Goal: Obtain resource: Obtain resource

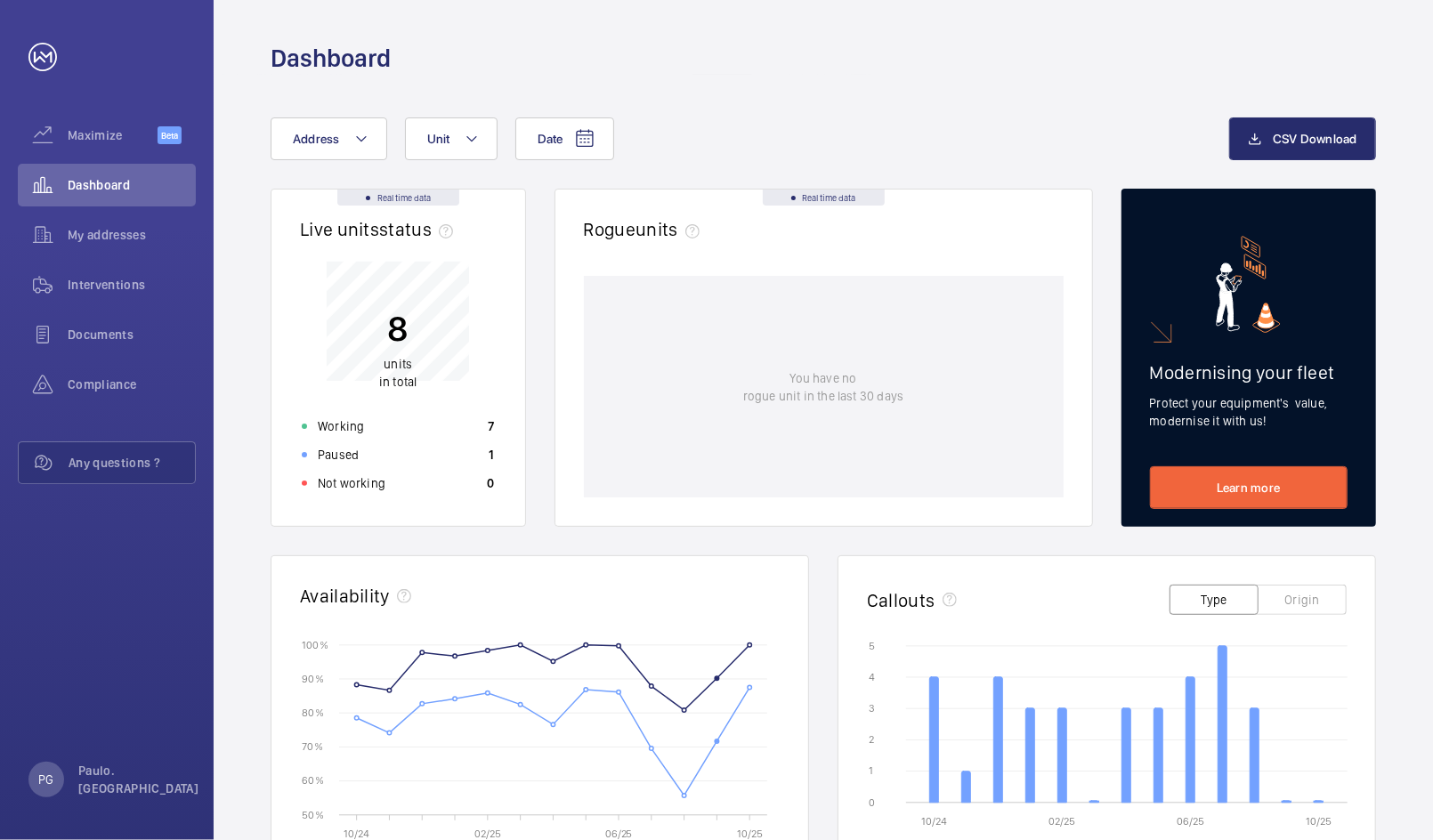
scroll to position [2, 0]
click at [383, 487] on div "Not working 0" at bounding box center [397, 481] width 214 height 28
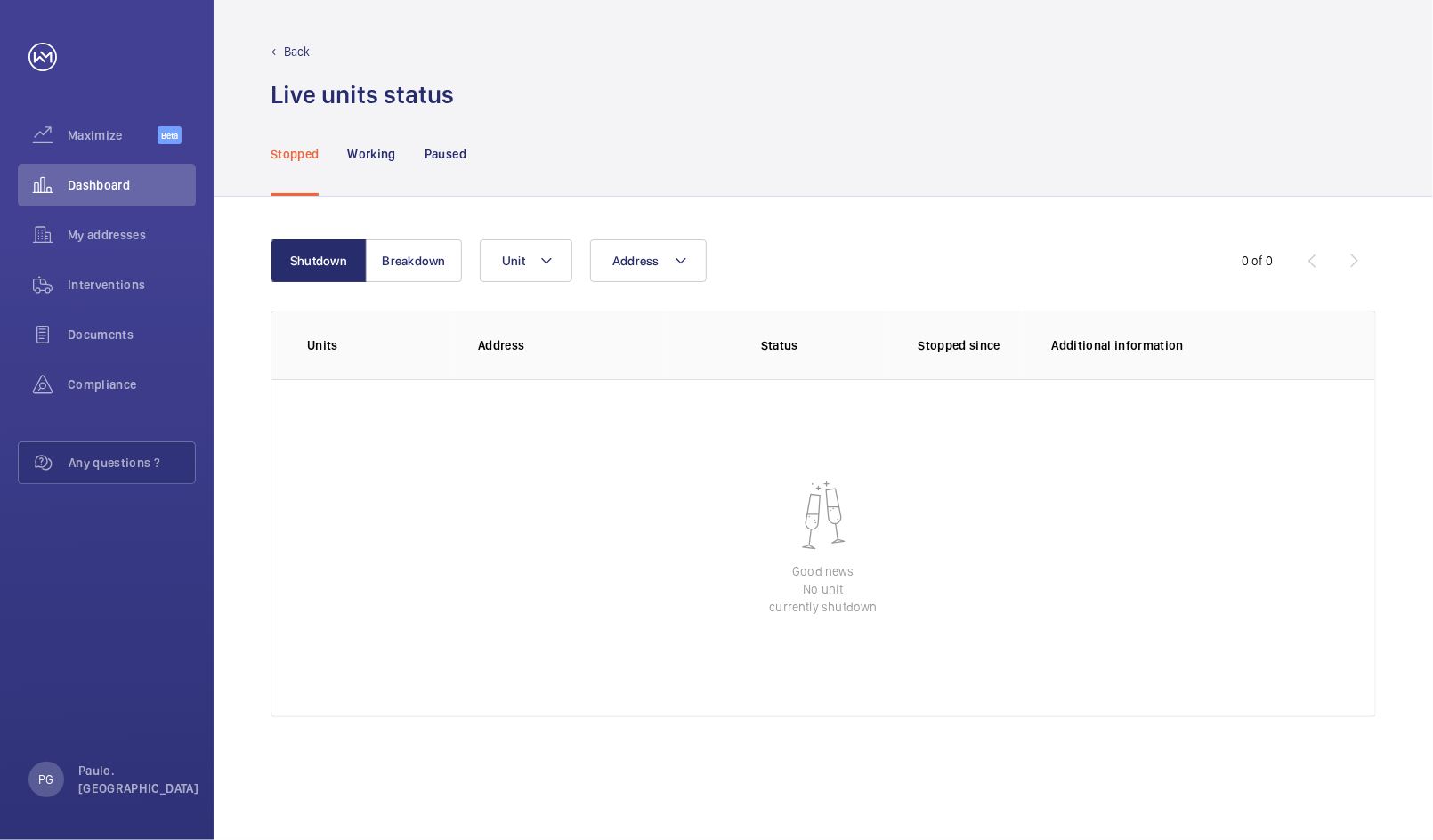
click at [1142, 409] on wm-front-table-empty-state "Good news No unit currently shutdown" at bounding box center [823, 548] width 1103 height 338
click at [283, 41] on div "Back Live units status﻿" at bounding box center [822, 56] width 1219 height 111
click at [132, 280] on span "Interventions" at bounding box center [131, 285] width 129 height 18
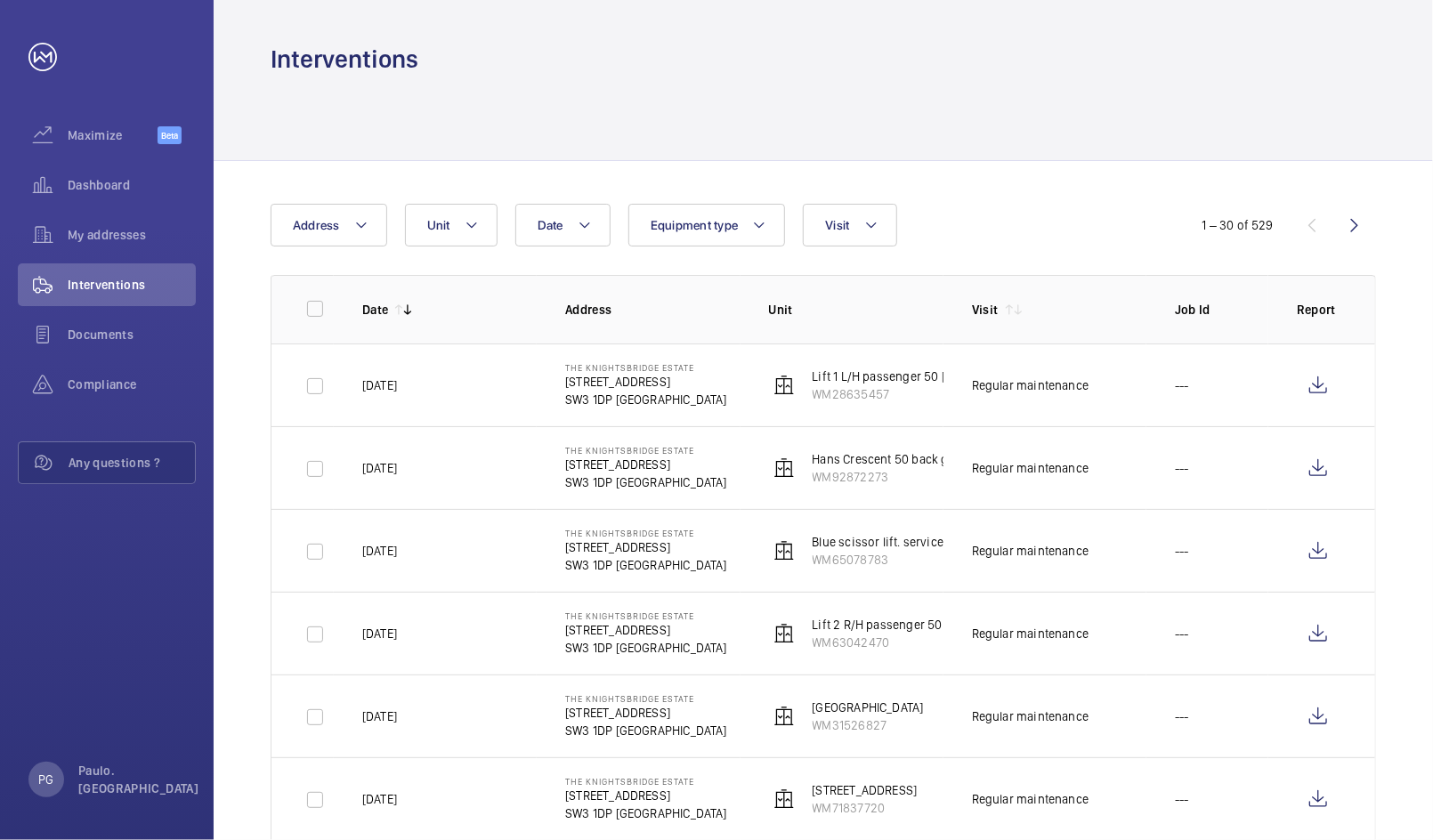
click at [866, 230] on mat-icon at bounding box center [871, 224] width 15 height 21
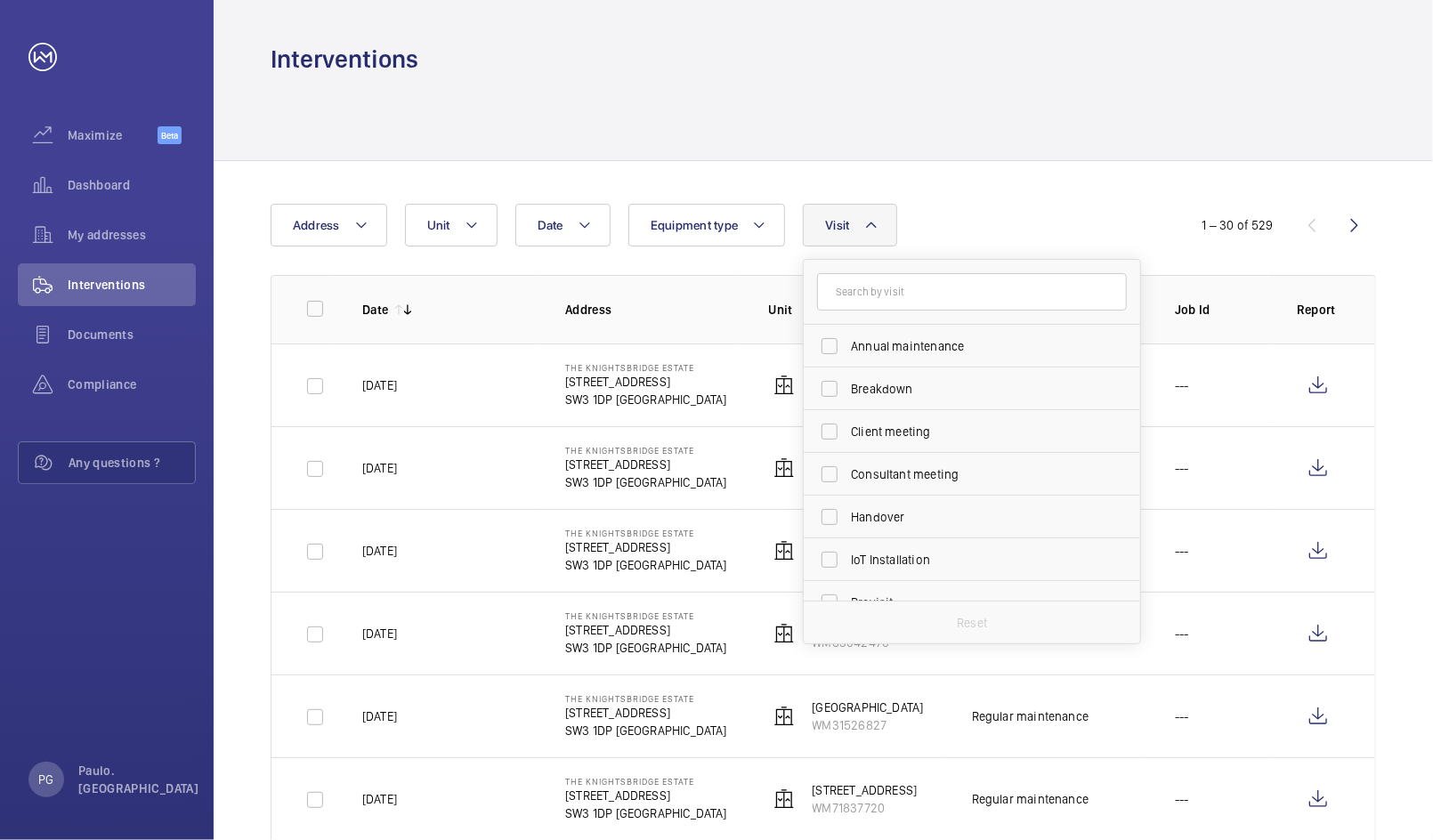
click at [1156, 219] on div "Date Address Unit Equipment type Visit Annual maintenance Breakdown Client meet…" at bounding box center [716, 225] width 892 height 43
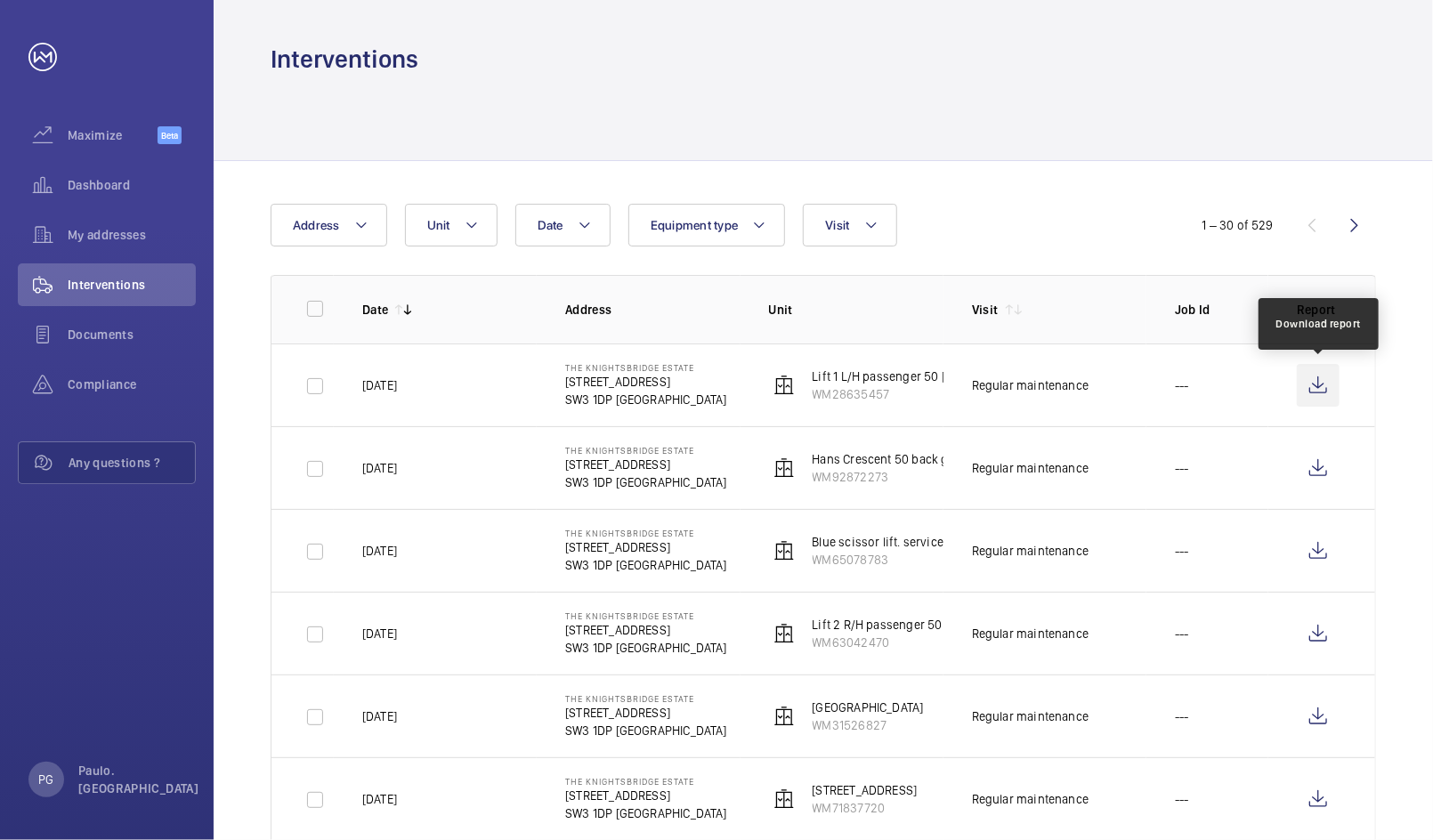
click at [1329, 381] on wm-front-icon-button at bounding box center [1317, 384] width 43 height 43
click at [67, 387] on wm-front-icon-button at bounding box center [43, 384] width 50 height 43
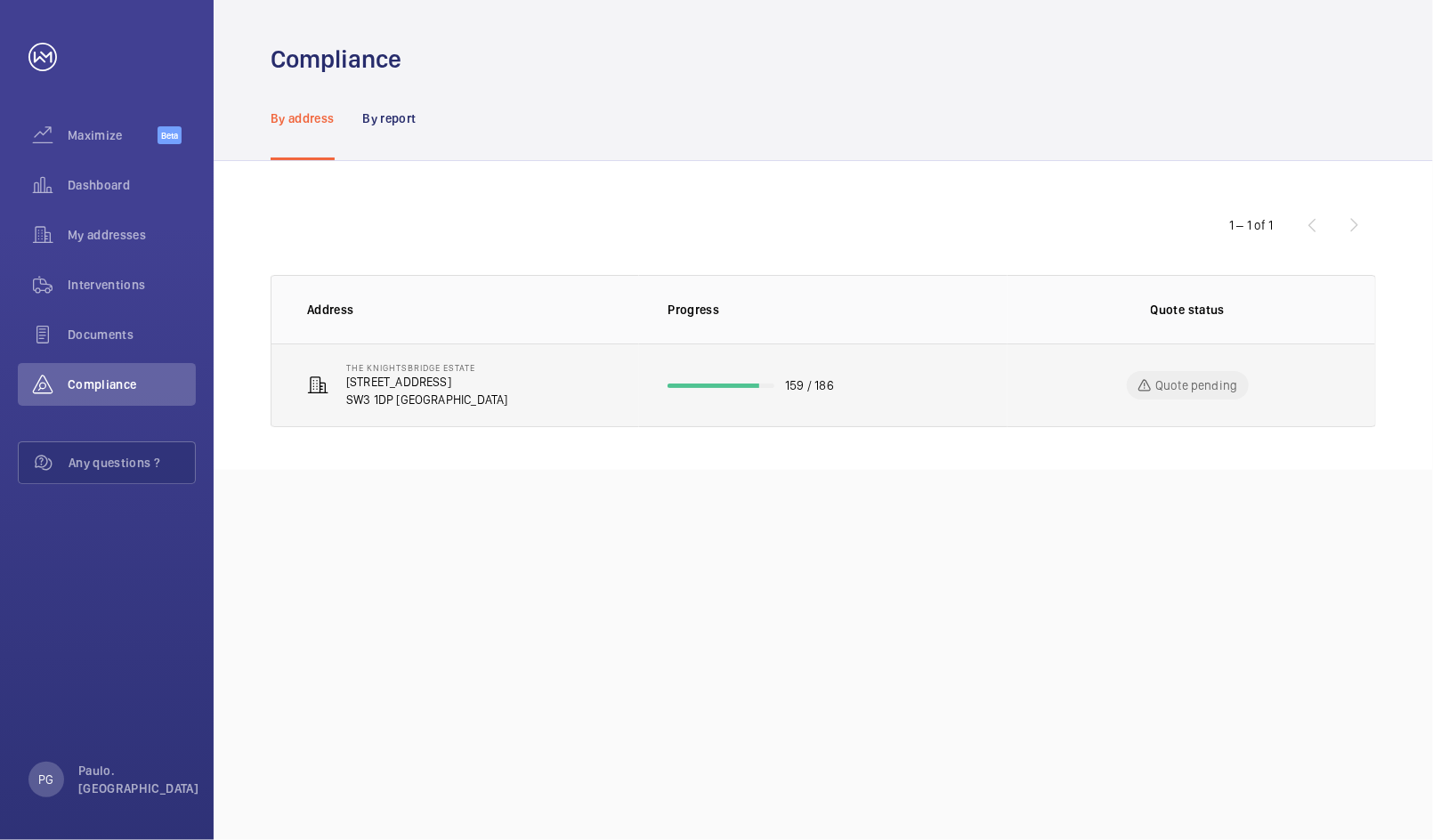
click at [732, 396] on td "159 / 186" at bounding box center [822, 385] width 367 height 84
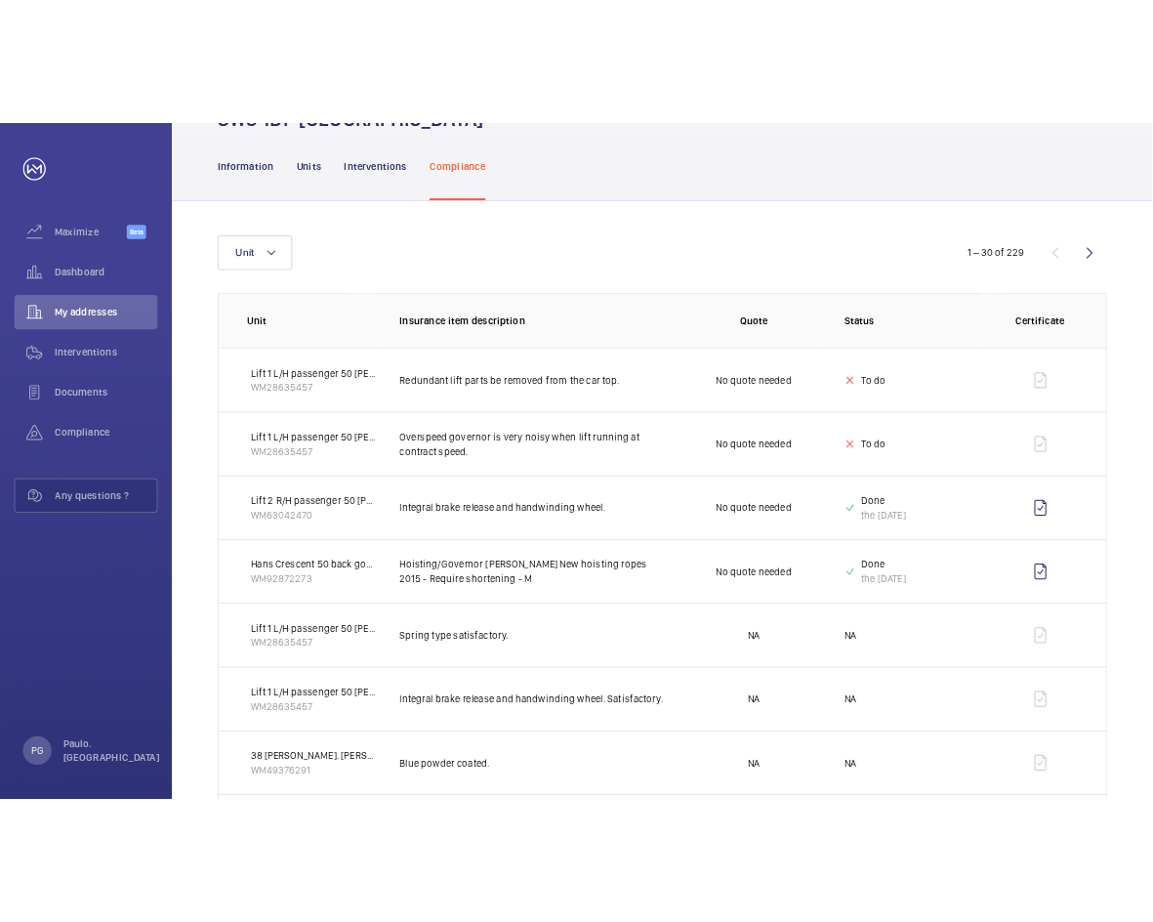
scroll to position [171, 0]
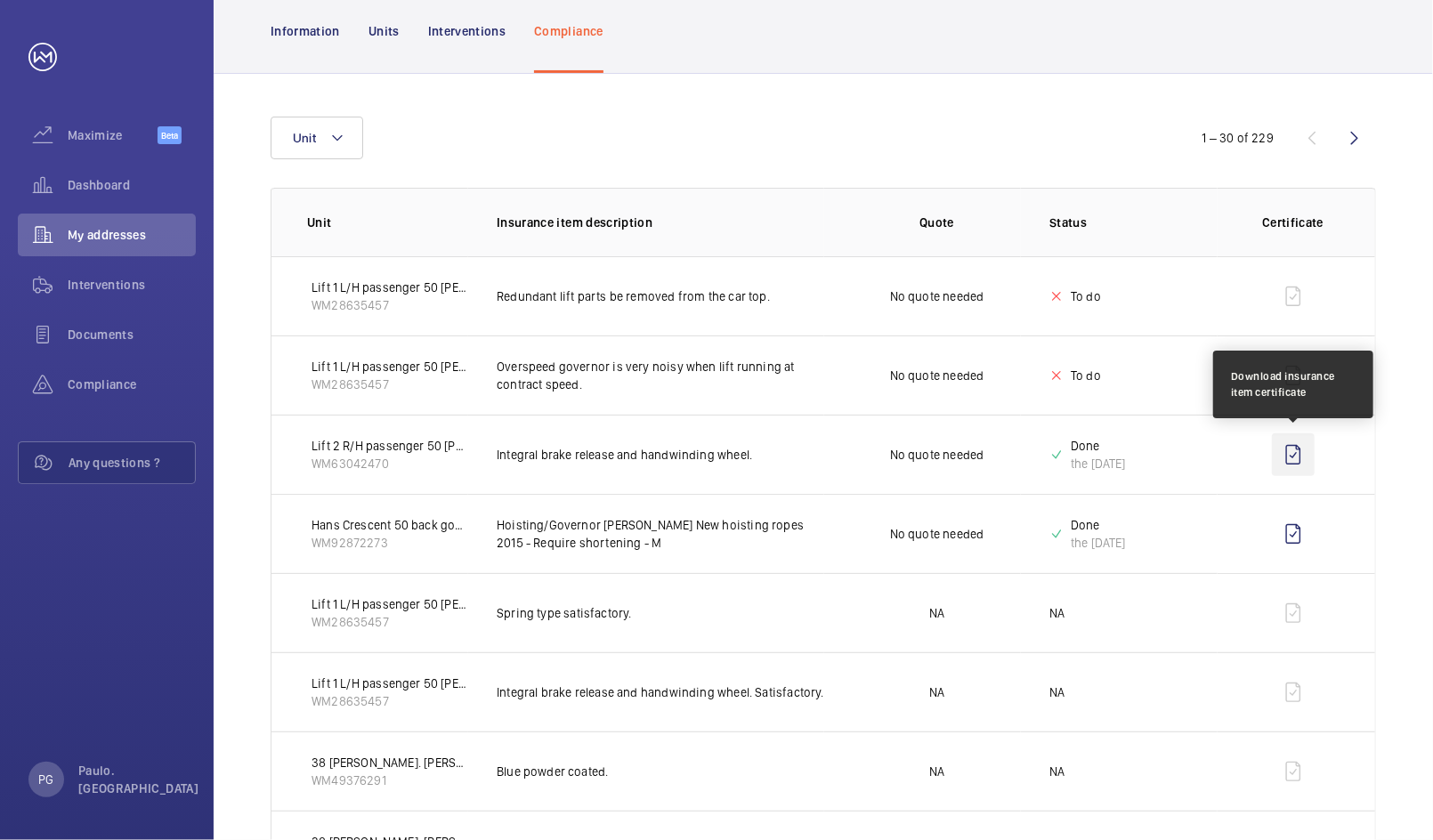
click at [1292, 459] on wm-front-icon-button at bounding box center [1293, 454] width 43 height 43
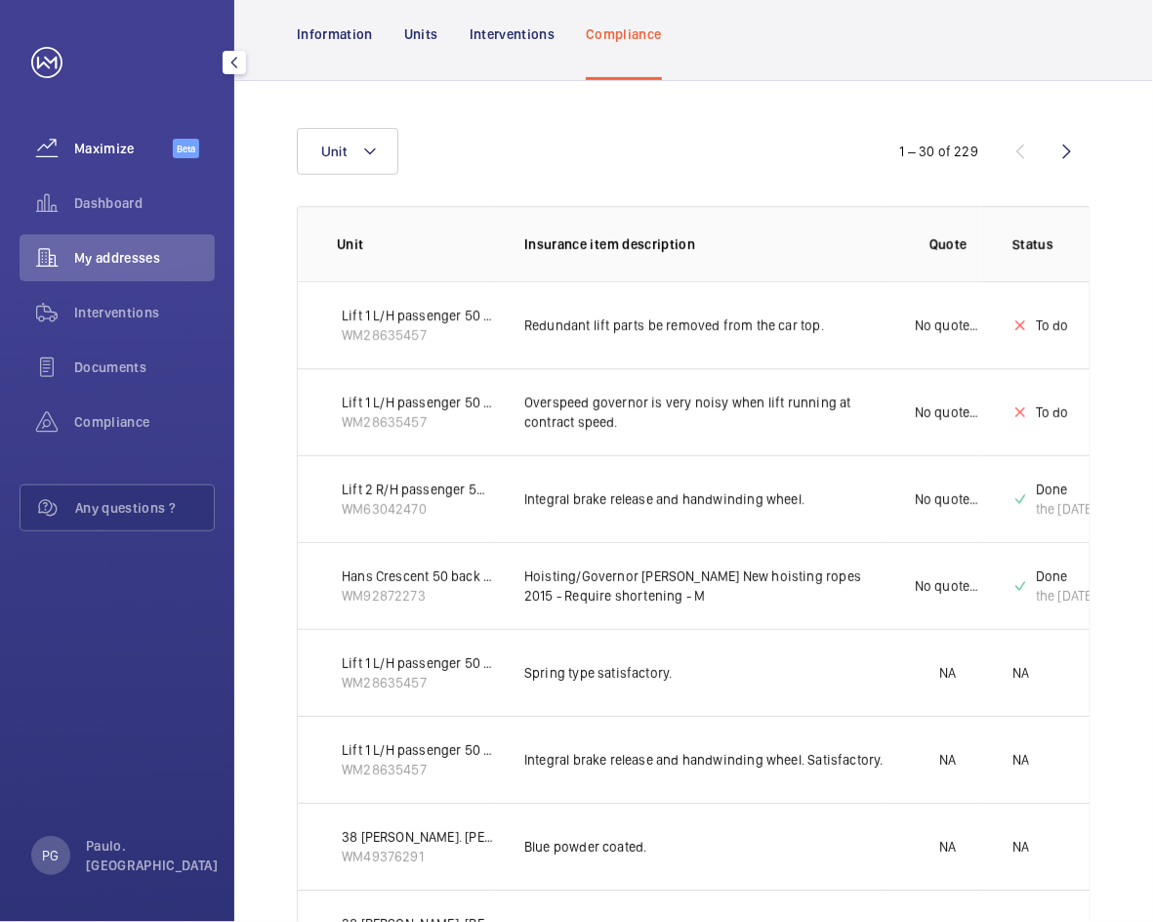
click at [121, 148] on span "Maximize" at bounding box center [123, 149] width 99 height 20
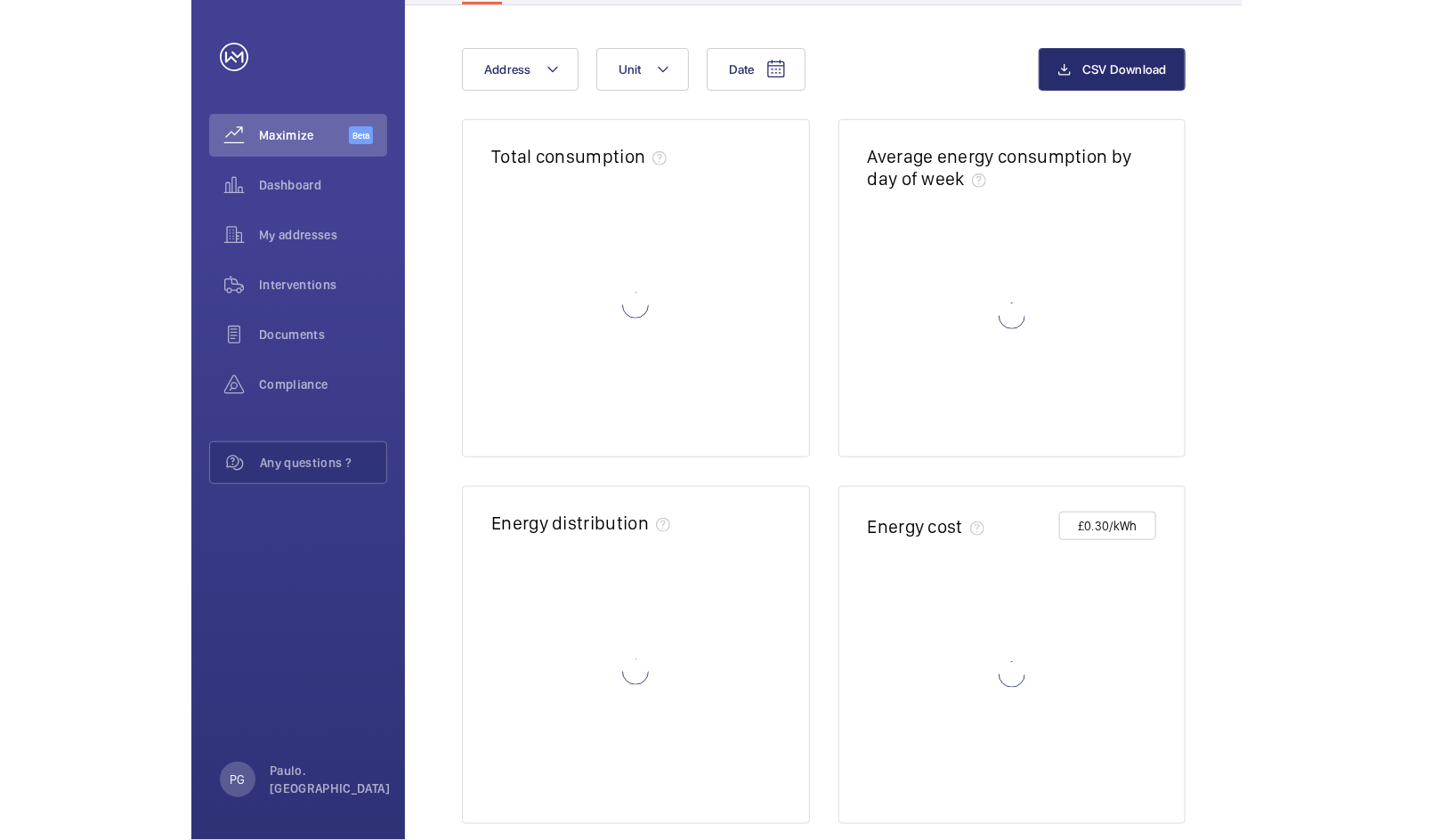
scroll to position [88, 0]
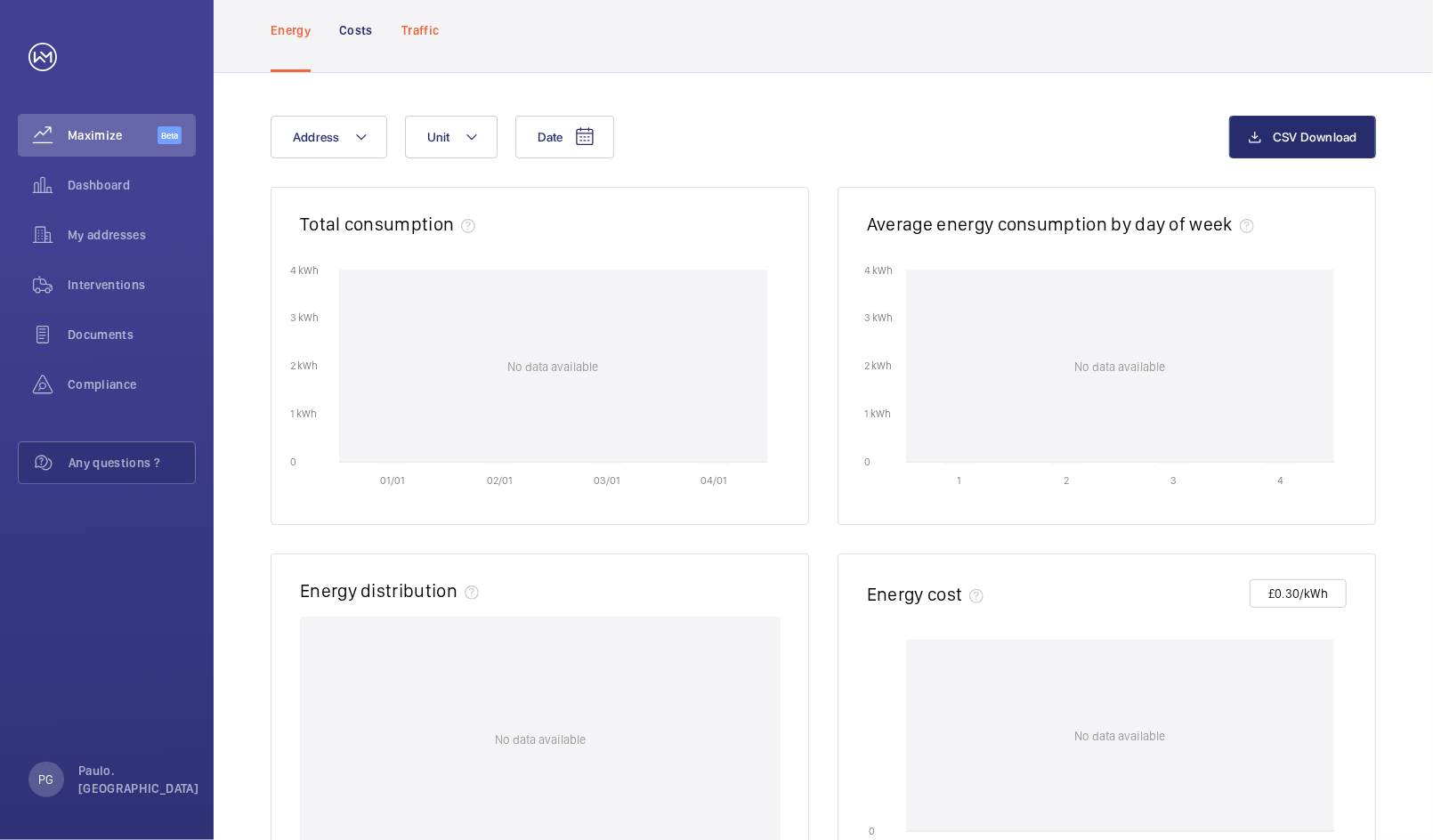
click at [423, 48] on div "Traffic" at bounding box center [419, 29] width 37 height 85
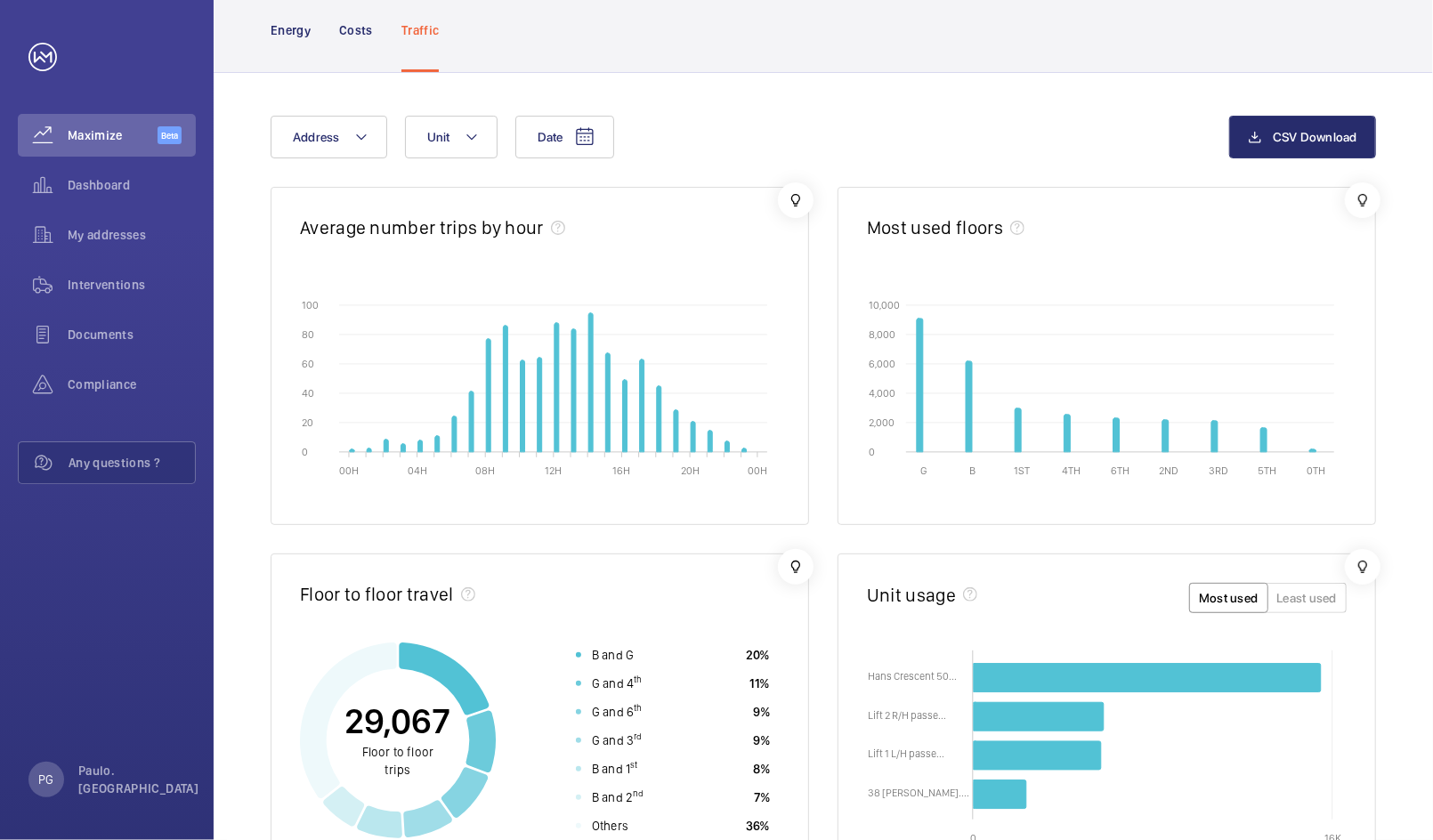
click at [743, 131] on div "Date Address Unit" at bounding box center [749, 137] width 958 height 43
click at [66, 178] on wm-front-icon-button at bounding box center [43, 185] width 50 height 43
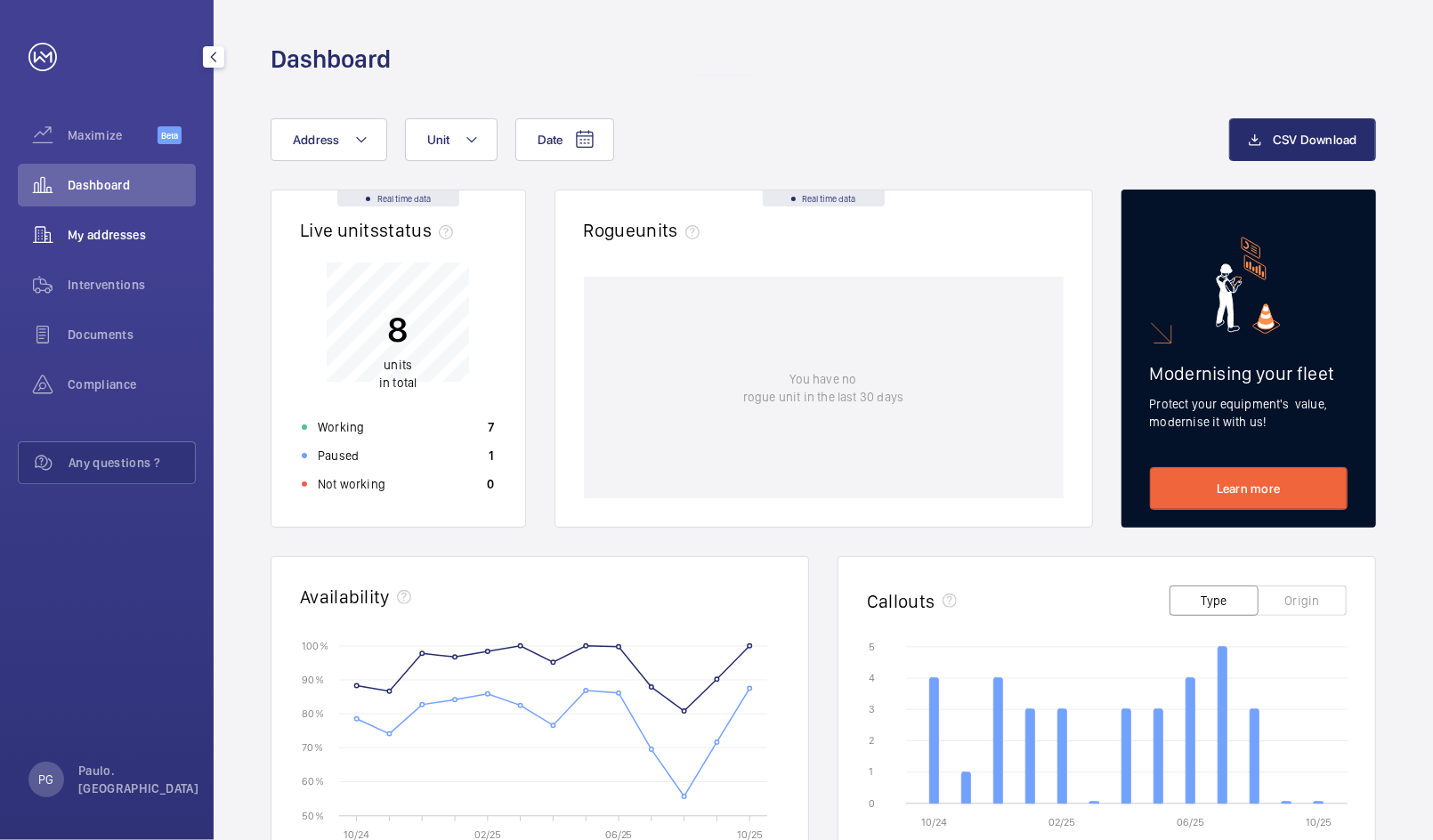
drag, startPoint x: 72, startPoint y: 241, endPoint x: 94, endPoint y: 223, distance: 28.4
click at [94, 223] on div "My addresses" at bounding box center [107, 234] width 178 height 43
